Goal: Task Accomplishment & Management: Complete application form

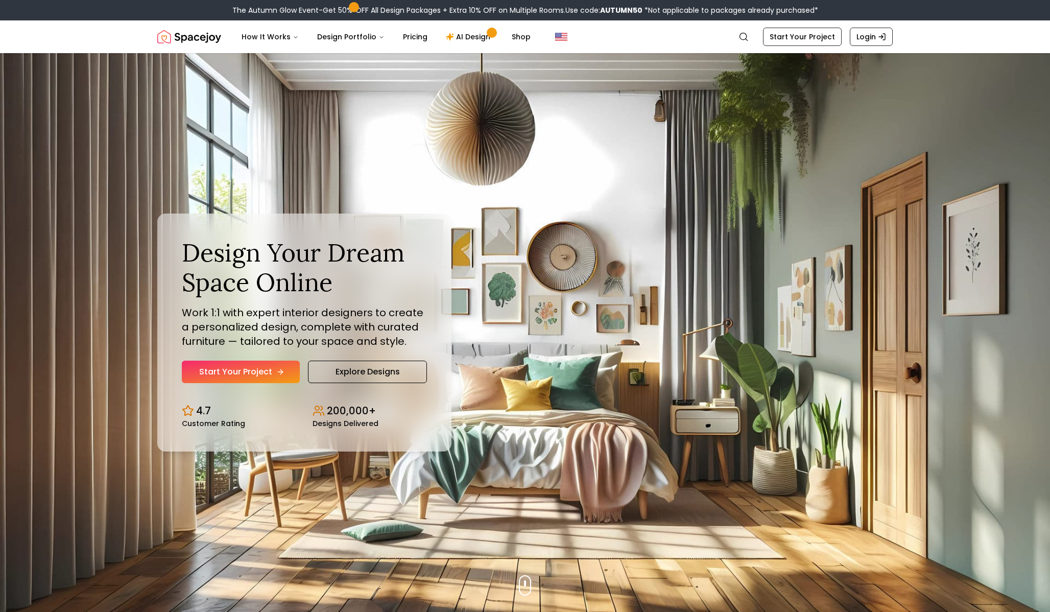
click at [246, 368] on link "Start Your Project" at bounding box center [241, 372] width 118 height 22
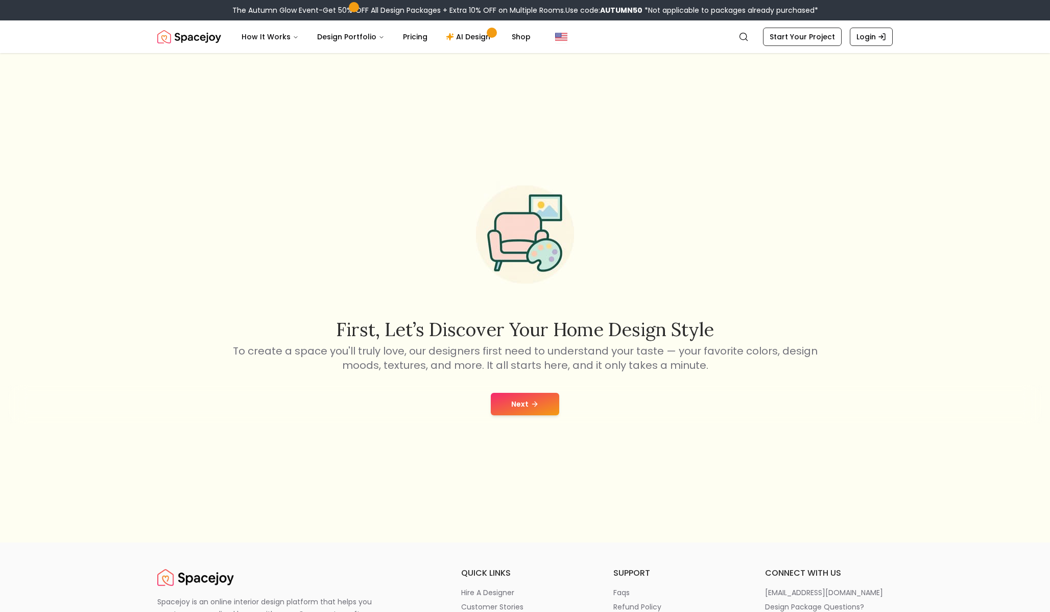
click at [535, 406] on icon at bounding box center [535, 404] width 8 height 8
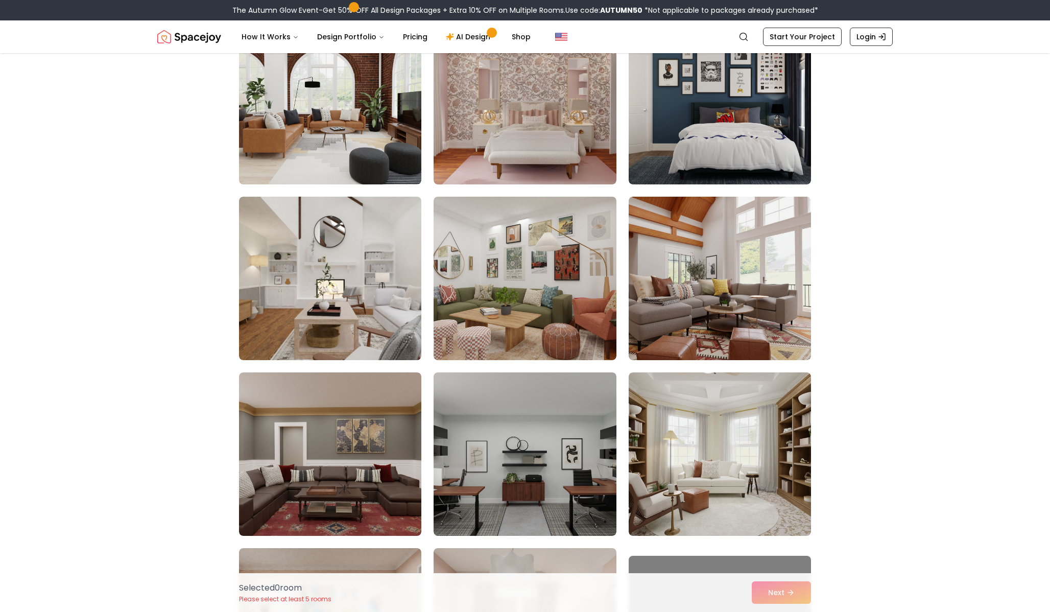
scroll to position [647, 0]
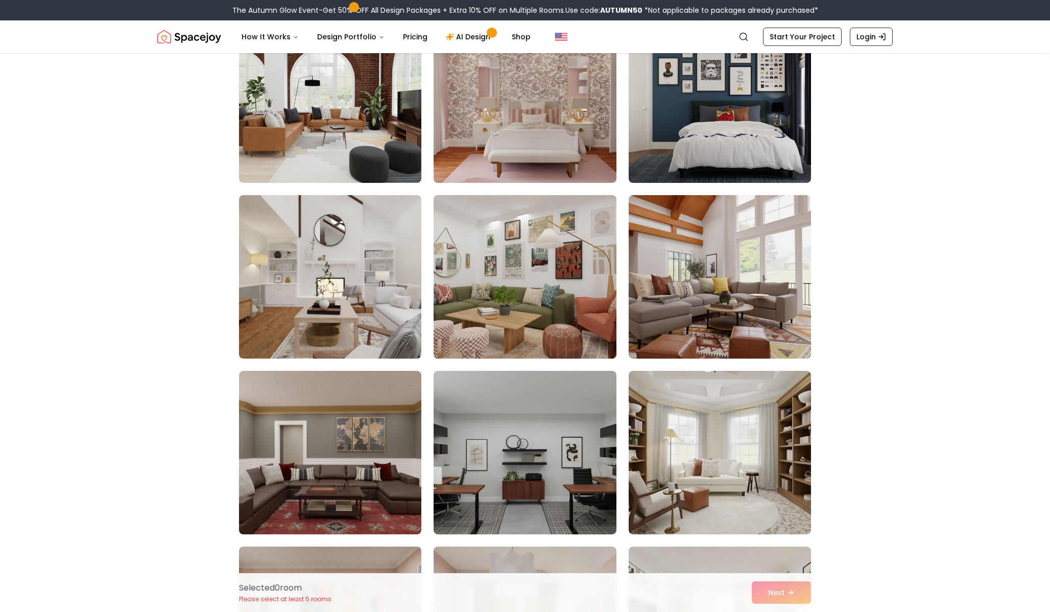
click at [539, 239] on img at bounding box center [525, 277] width 192 height 172
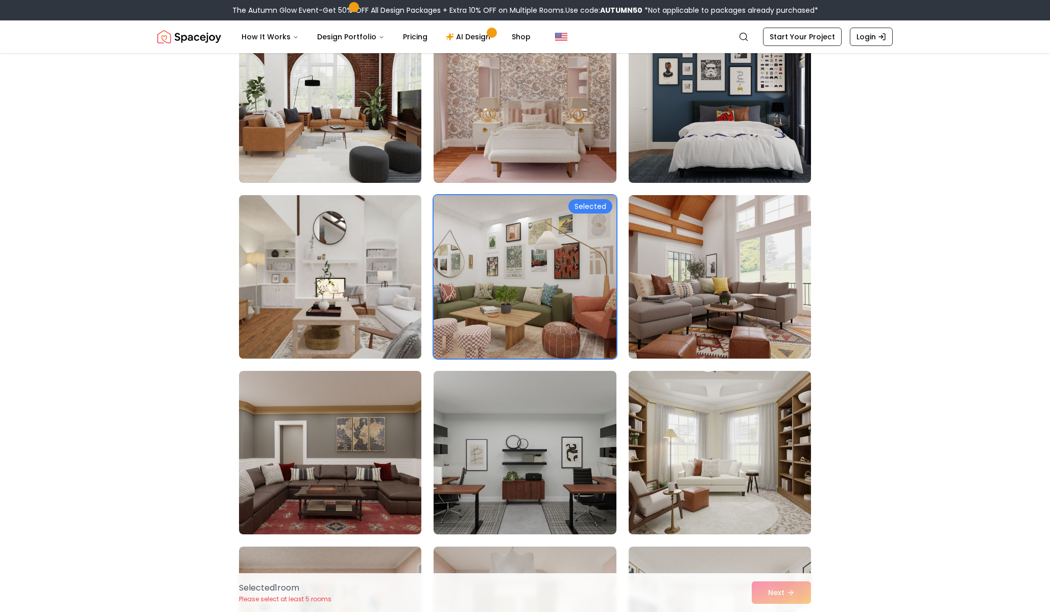
click at [364, 274] on img at bounding box center [331, 277] width 192 height 172
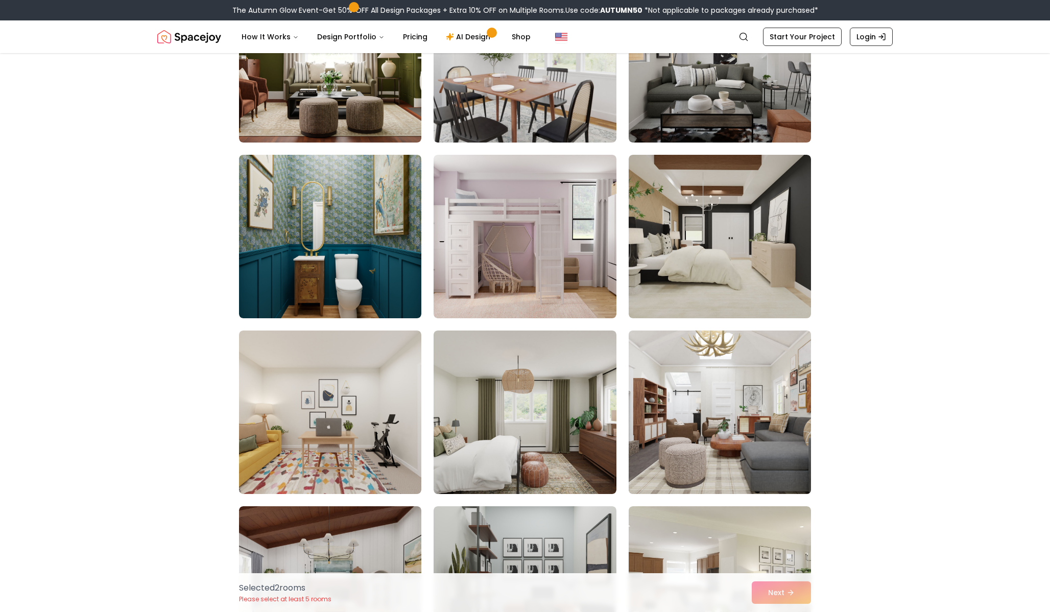
scroll to position [1741, 0]
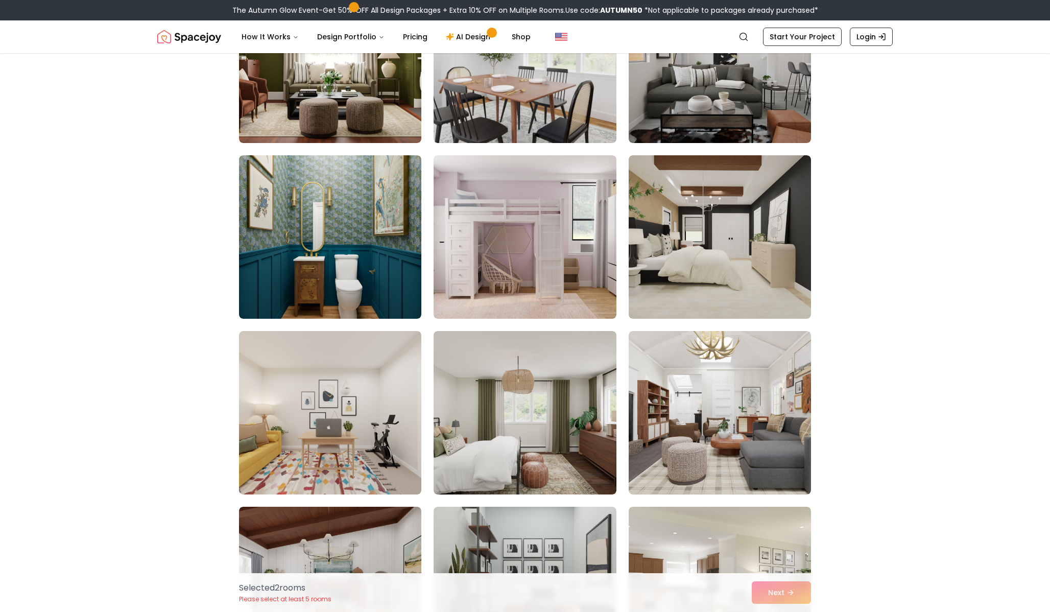
click at [766, 589] on div "Selected 2 room s Please select at least 5 rooms Next" at bounding box center [525, 592] width 589 height 39
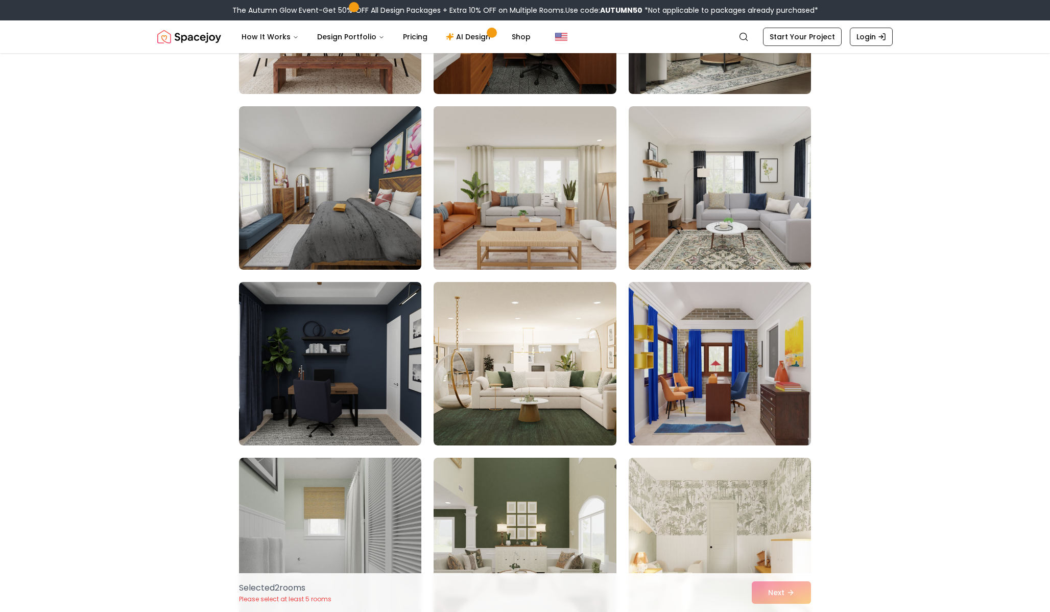
scroll to position [2362, 0]
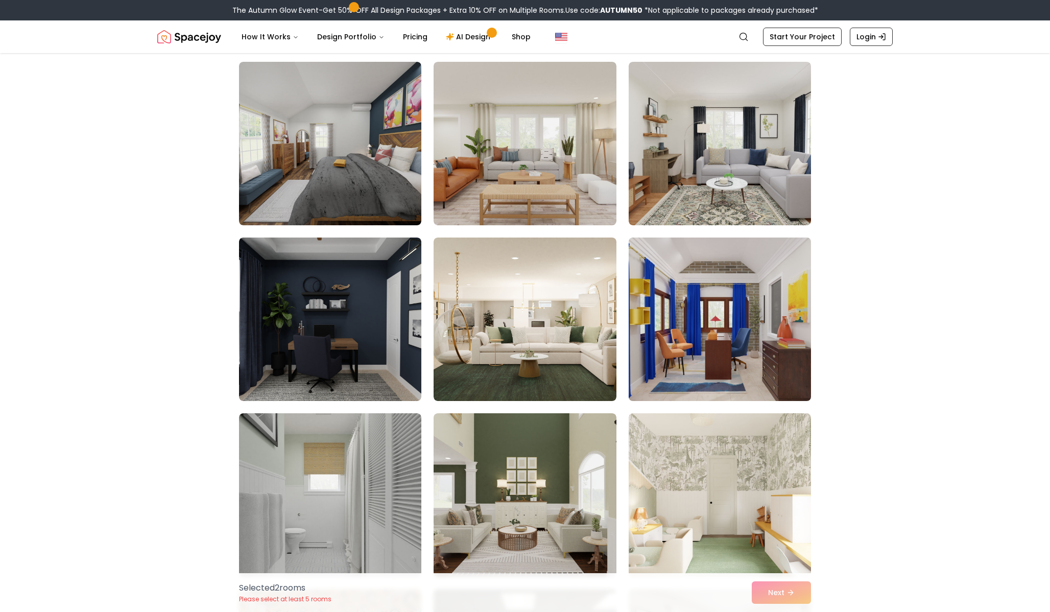
click at [657, 319] on img at bounding box center [720, 319] width 192 height 172
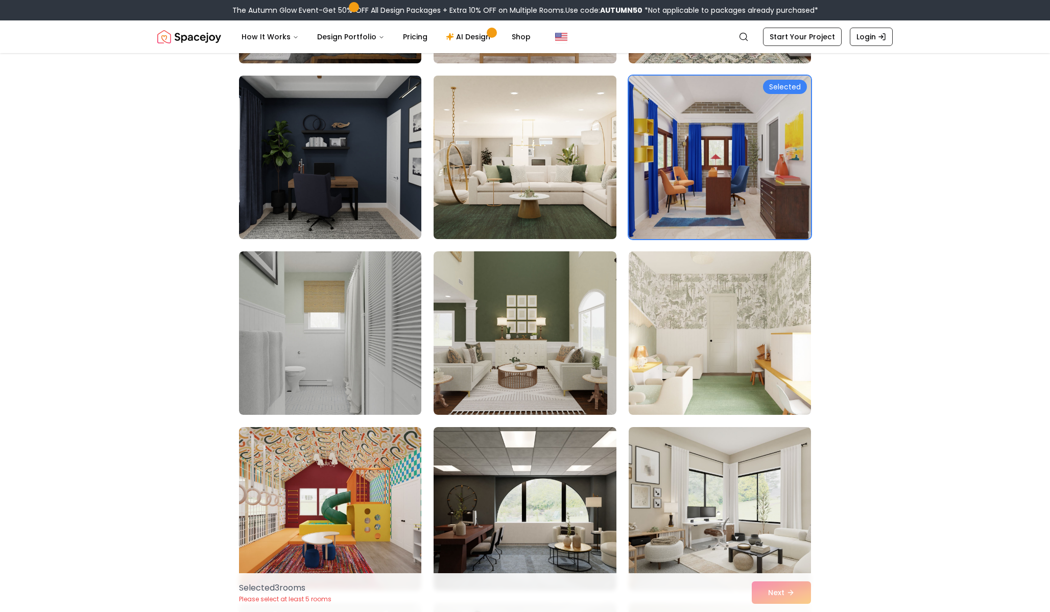
scroll to position [2524, 0]
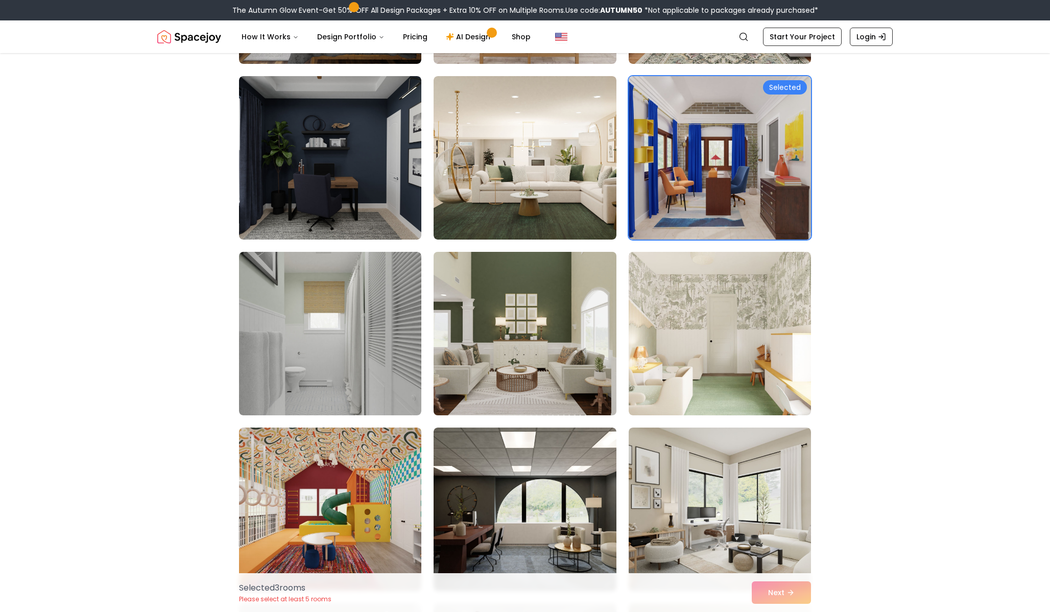
click at [541, 337] on img at bounding box center [525, 334] width 192 height 172
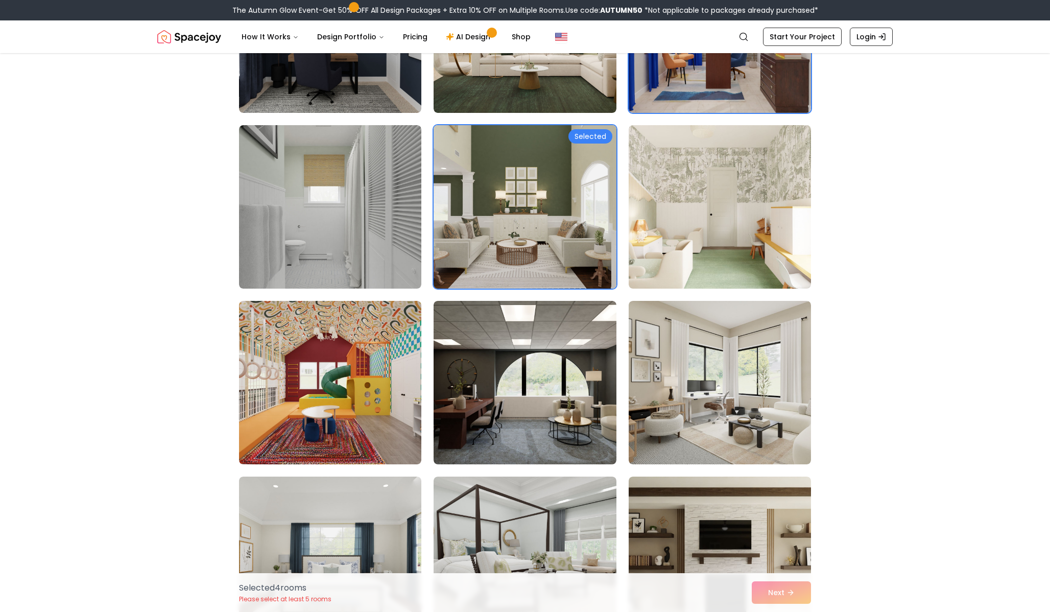
scroll to position [2655, 0]
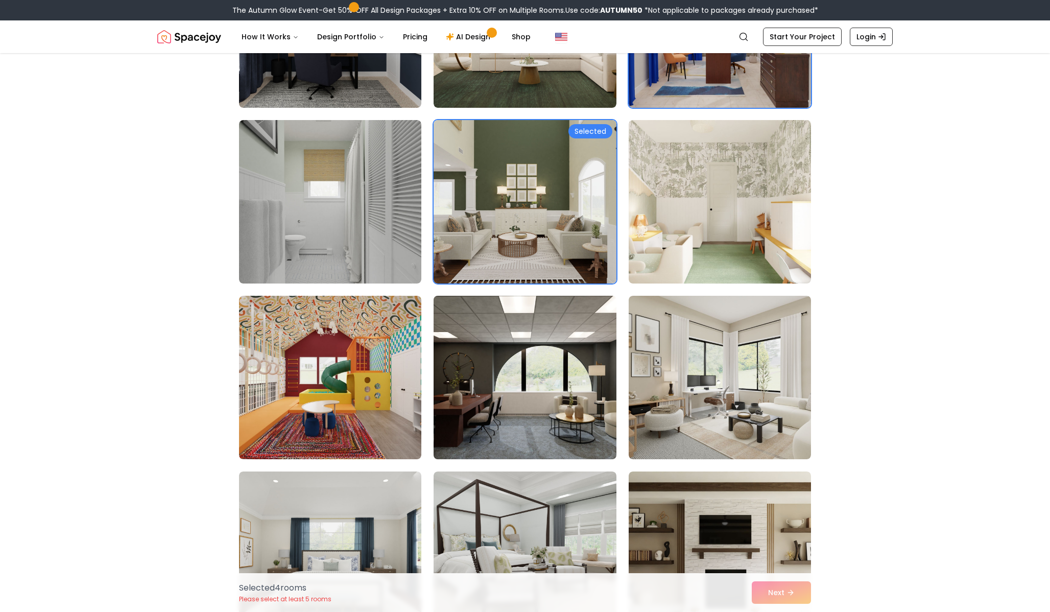
click at [553, 383] on img at bounding box center [525, 378] width 192 height 172
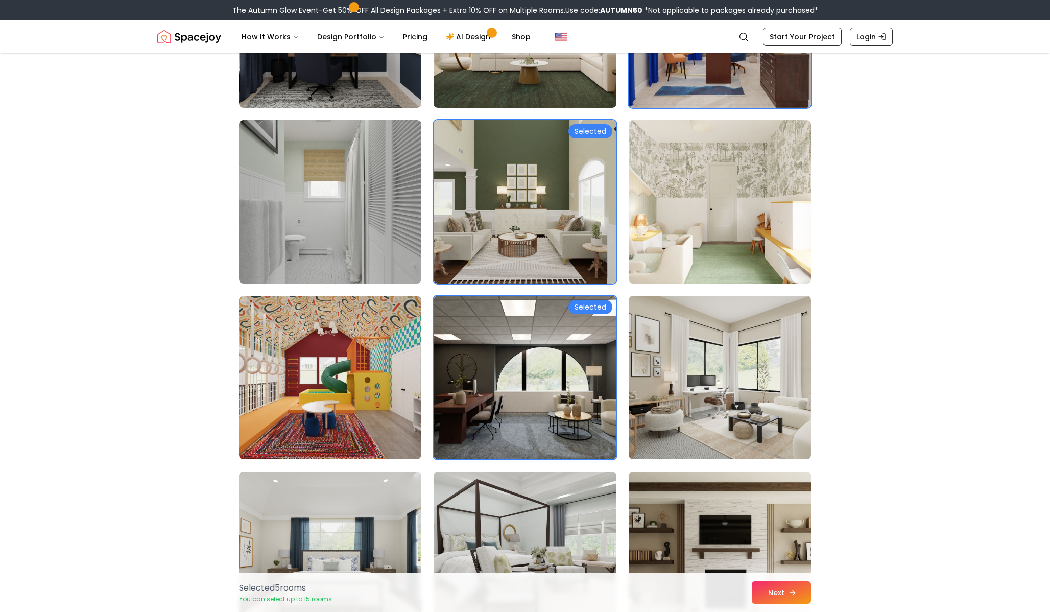
click at [784, 591] on button "Next" at bounding box center [781, 592] width 59 height 22
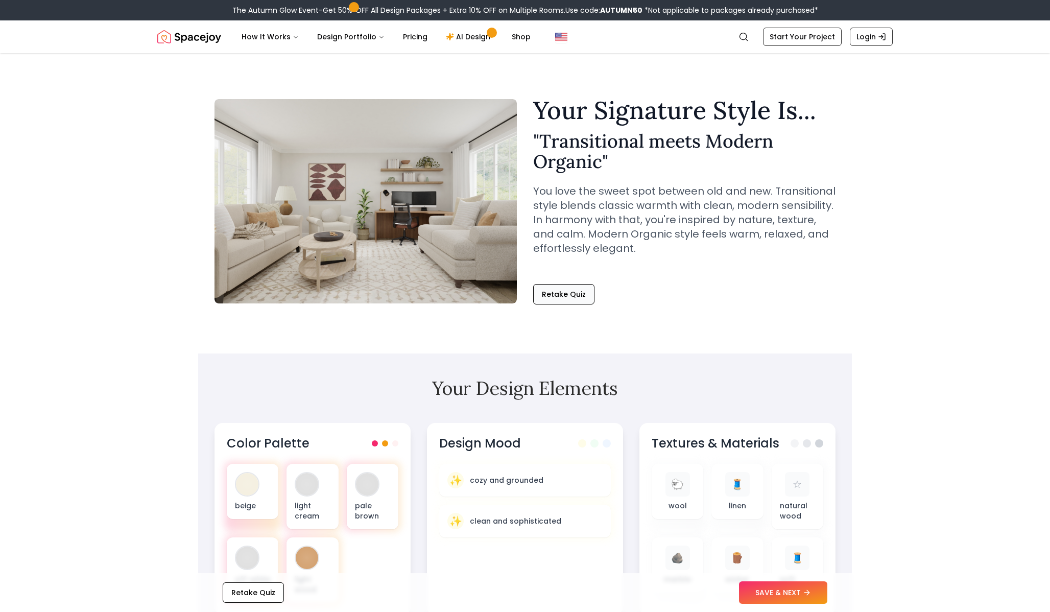
scroll to position [287, 0]
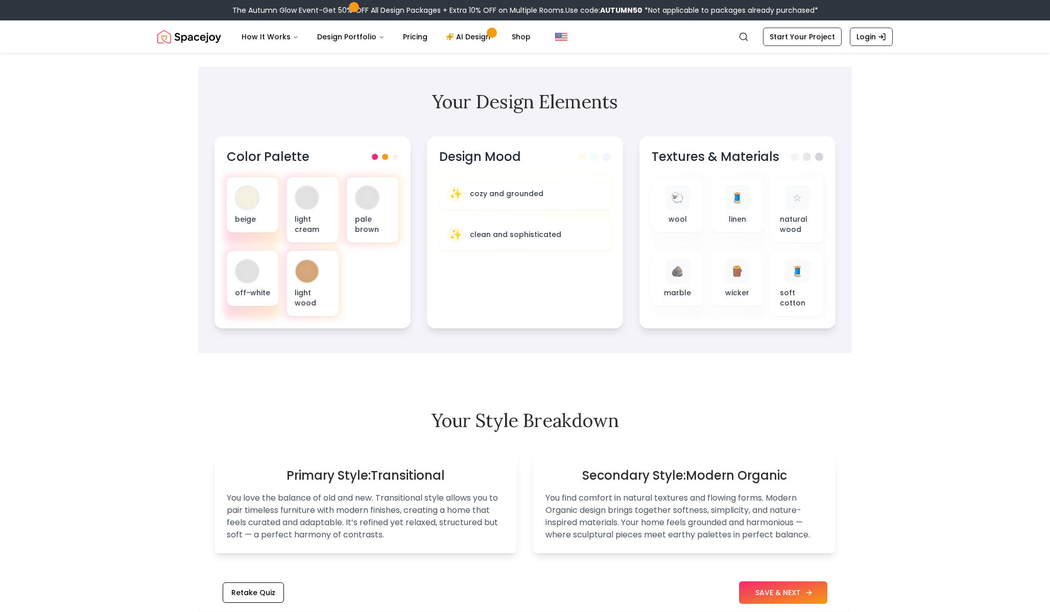
click at [754, 592] on button "SAVE & NEXT" at bounding box center [783, 592] width 88 height 22
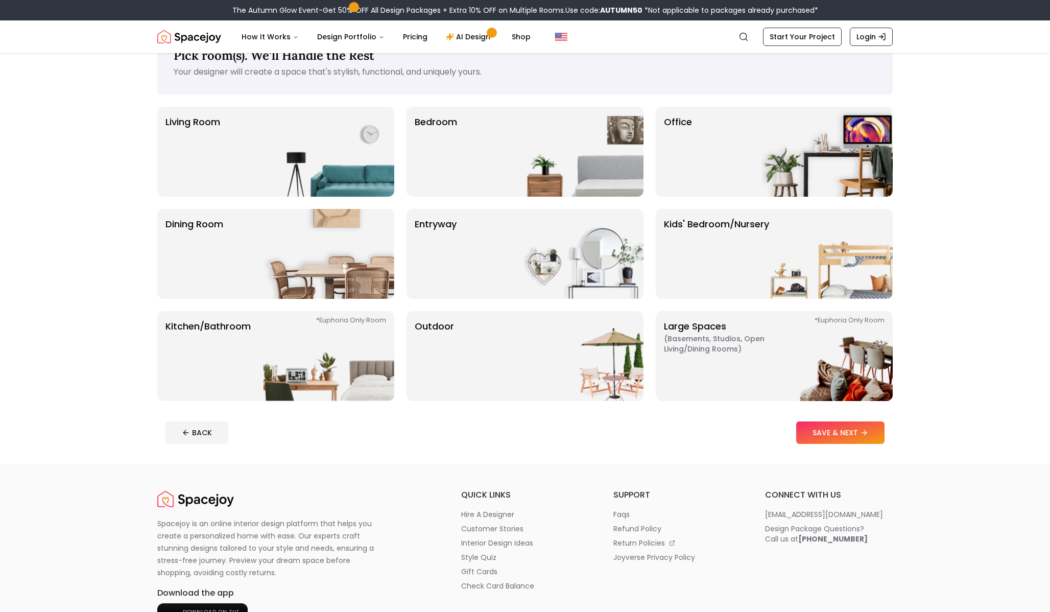
scroll to position [35, 0]
